Goal: Check status: Check status

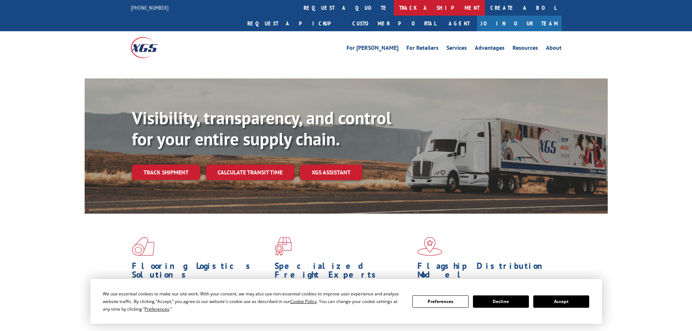
click at [394, 6] on link "track a shipment" at bounding box center [439, 8] width 91 height 16
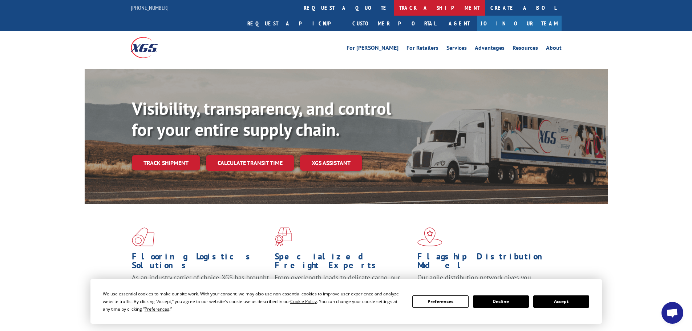
click at [394, 7] on link "track a shipment" at bounding box center [439, 8] width 91 height 16
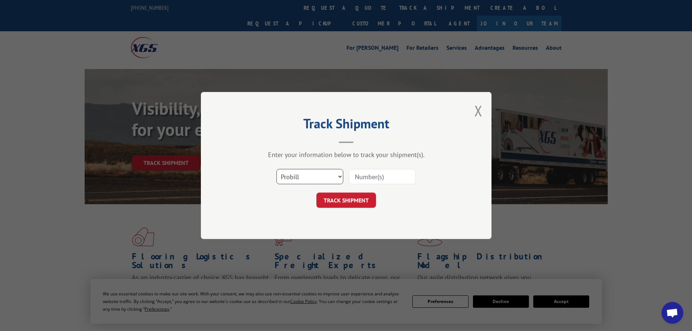
click at [316, 177] on select "Select category... Probill BOL PO" at bounding box center [309, 176] width 67 height 15
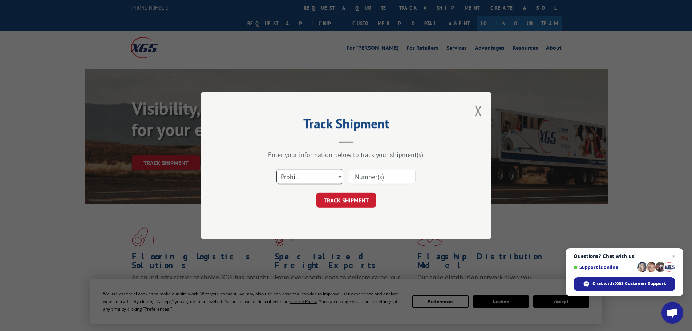
select select "bol"
click at [276, 169] on select "Select category... Probill BOL PO" at bounding box center [309, 176] width 67 height 15
click at [367, 173] on input at bounding box center [382, 176] width 67 height 15
paste input "7043745"
type input "7043745"
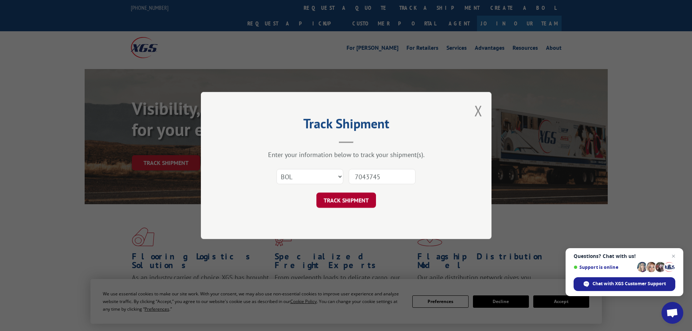
click at [354, 205] on button "TRACK SHIPMENT" at bounding box center [346, 199] width 60 height 15
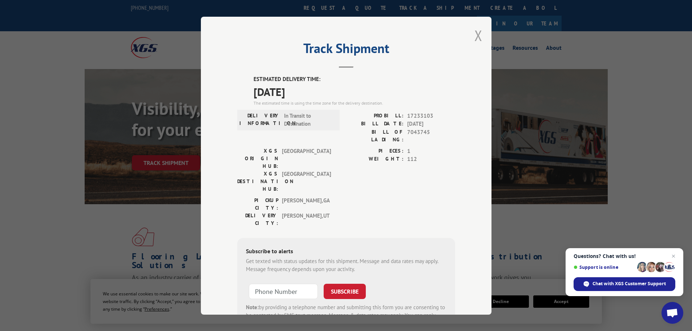
click at [475, 39] on button "Close modal" at bounding box center [478, 35] width 8 height 19
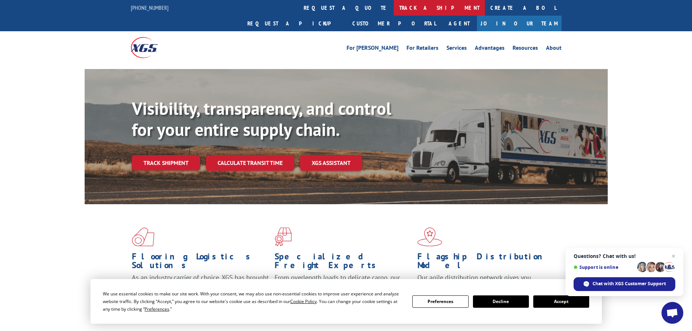
click at [394, 8] on link "track a shipment" at bounding box center [439, 8] width 91 height 16
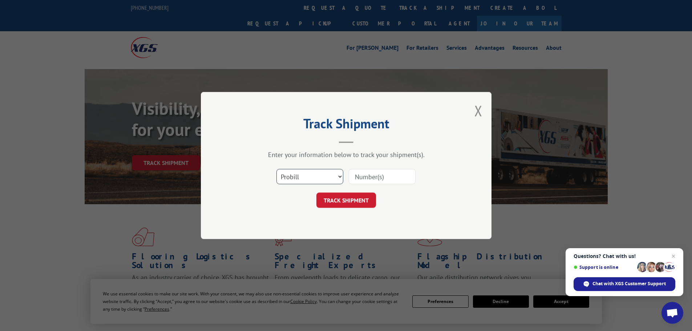
click at [307, 176] on select "Select category... Probill BOL PO" at bounding box center [309, 176] width 67 height 15
select select "bol"
click at [276, 169] on select "Select category... Probill BOL PO" at bounding box center [309, 176] width 67 height 15
click at [352, 182] on input at bounding box center [382, 176] width 67 height 15
paste input "5530752"
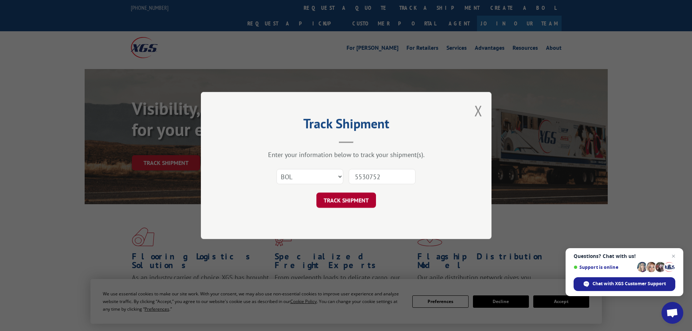
type input "5530752"
click at [349, 201] on button "TRACK SHIPMENT" at bounding box center [346, 199] width 60 height 15
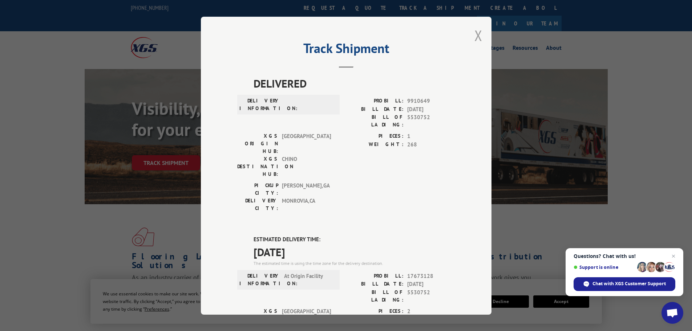
click at [475, 37] on button "Close modal" at bounding box center [478, 35] width 8 height 19
